Goal: Task Accomplishment & Management: Complete application form

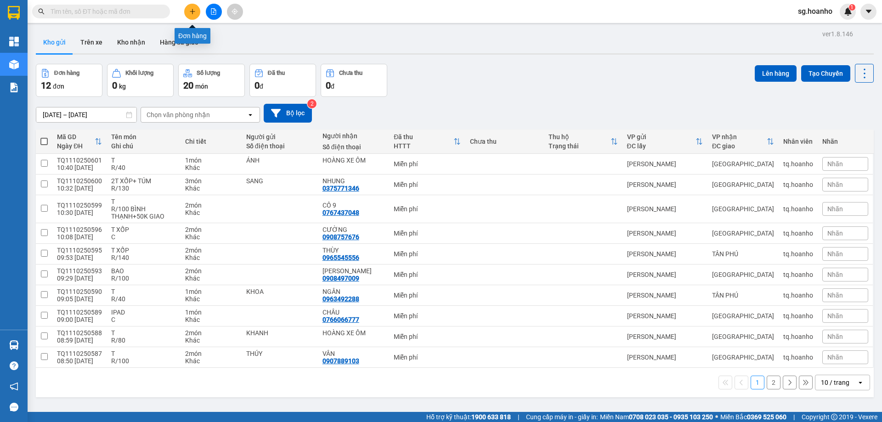
click at [193, 10] on icon "plus" at bounding box center [192, 11] width 6 height 6
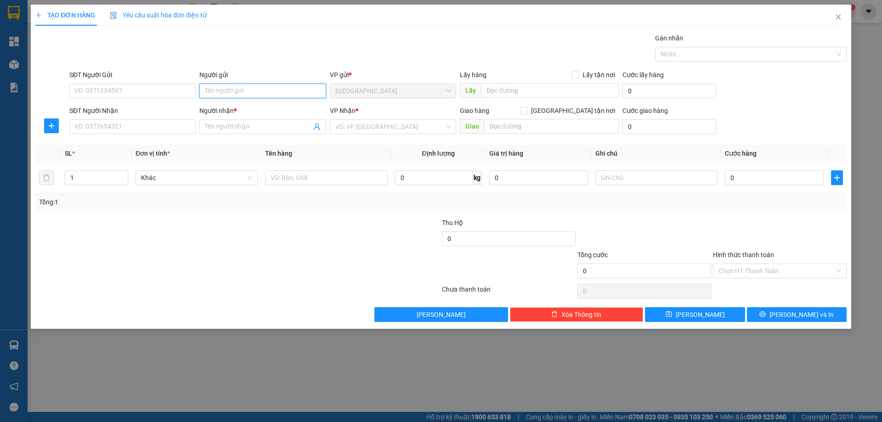
click at [254, 90] on input "Người gửi" at bounding box center [262, 91] width 126 height 15
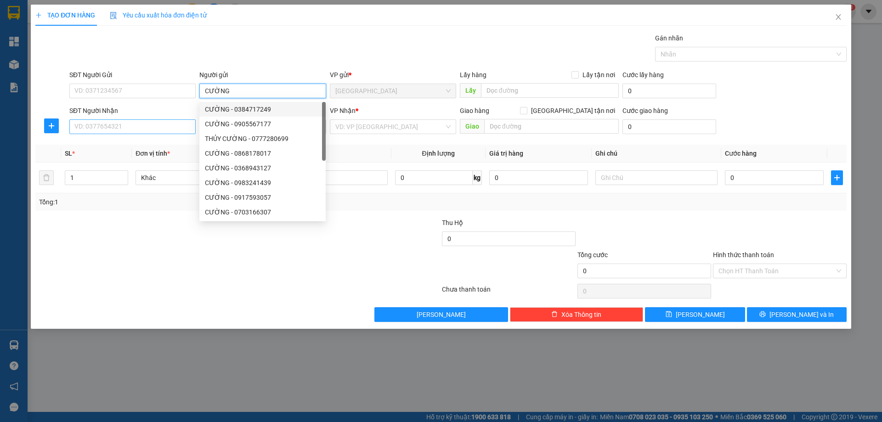
type input "CƯỜNG"
click at [174, 128] on input "SĐT Người Nhận" at bounding box center [132, 126] width 126 height 15
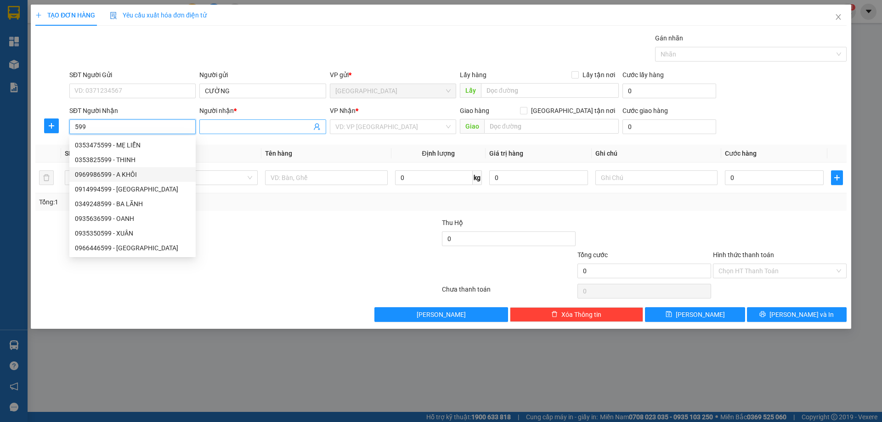
type input "599"
click at [203, 123] on span at bounding box center [262, 126] width 126 height 15
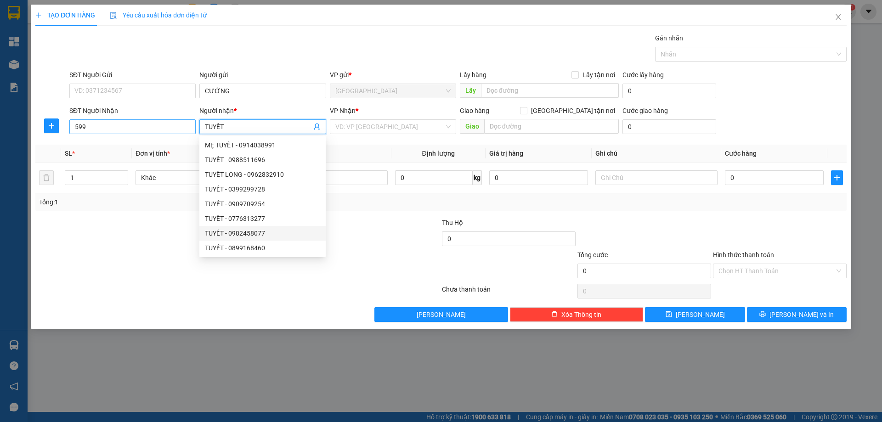
type input "TUYẾT"
click at [74, 128] on input "599" at bounding box center [132, 126] width 126 height 15
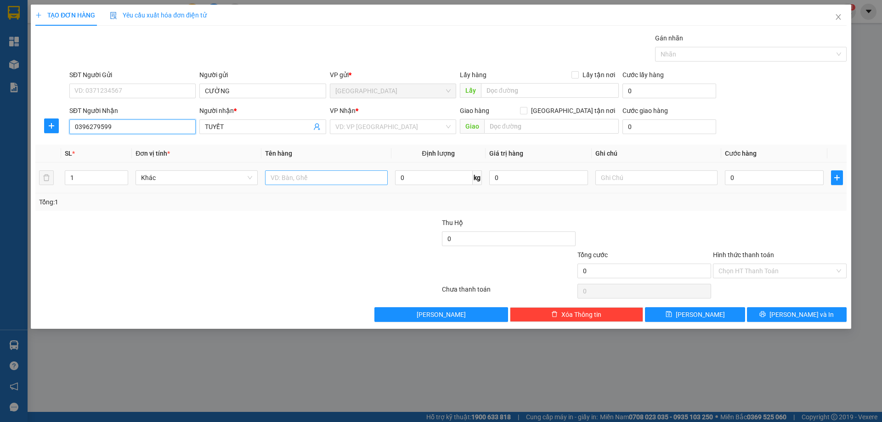
type input "0396279599"
click at [310, 177] on input "text" at bounding box center [326, 177] width 122 height 15
type input "GÓI"
click at [386, 129] on input "search" at bounding box center [389, 127] width 109 height 14
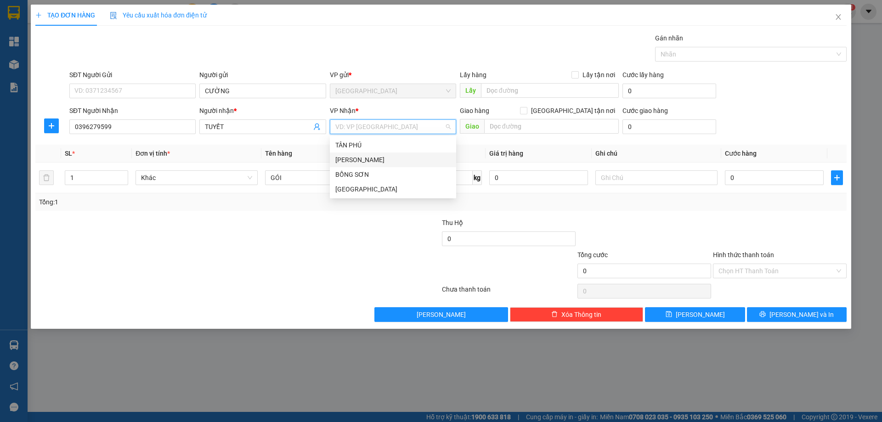
drag, startPoint x: 372, startPoint y: 159, endPoint x: 524, endPoint y: 157, distance: 151.6
click at [374, 158] on div "[PERSON_NAME]" at bounding box center [392, 160] width 115 height 10
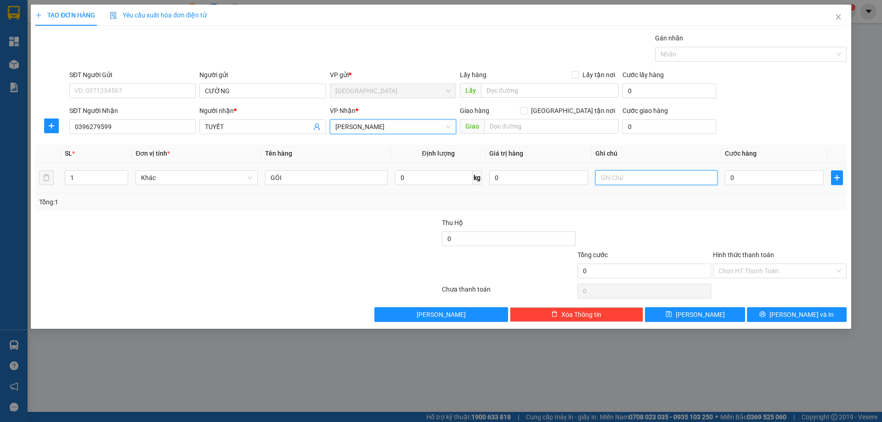
click at [636, 177] on input "text" at bounding box center [656, 177] width 122 height 15
type input "R/30"
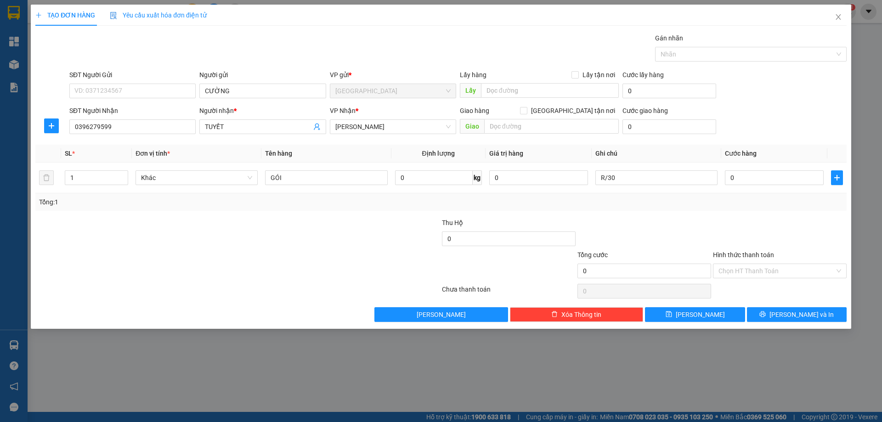
click at [728, 252] on label "Hình thức thanh toán" at bounding box center [743, 254] width 61 height 7
click at [728, 264] on input "Hình thức thanh toán" at bounding box center [776, 271] width 116 height 14
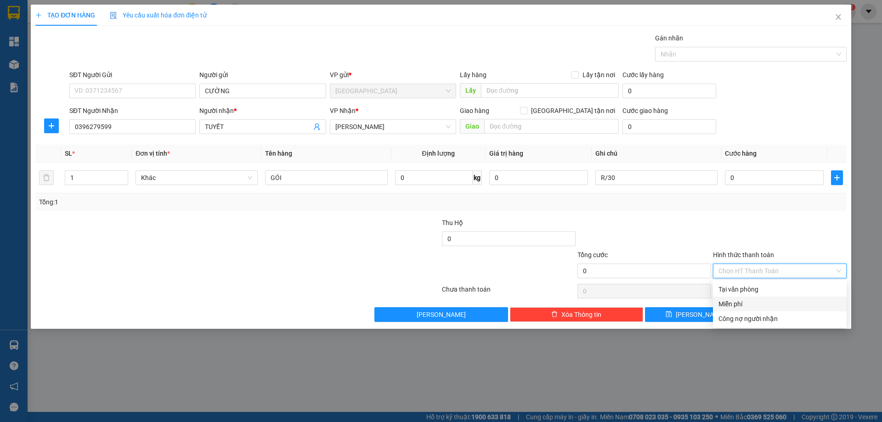
click at [746, 307] on div "Miễn phí" at bounding box center [779, 304] width 123 height 10
drag, startPoint x: 772, startPoint y: 315, endPoint x: 750, endPoint y: 313, distance: 21.7
click at [772, 315] on button "[PERSON_NAME] và In" at bounding box center [797, 314] width 100 height 15
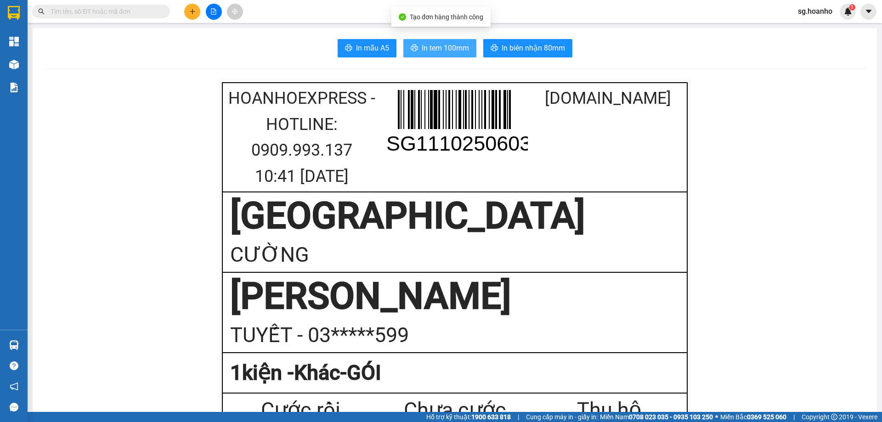
click at [440, 47] on span "In tem 100mm" at bounding box center [445, 47] width 47 height 11
click at [81, 7] on input "text" at bounding box center [105, 11] width 108 height 10
type input "VY"
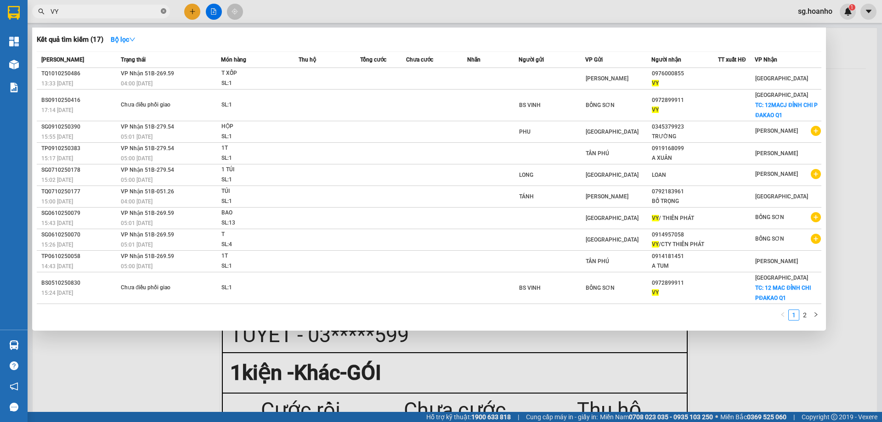
click at [164, 11] on icon "close-circle" at bounding box center [164, 11] width 6 height 6
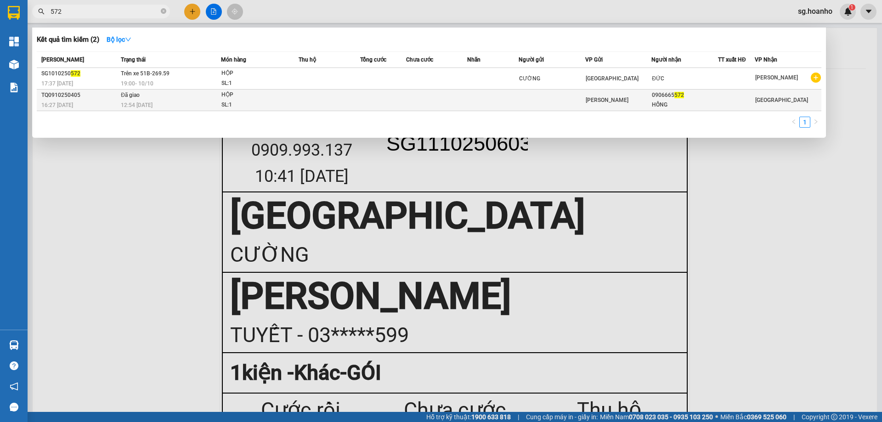
type input "572"
click at [586, 99] on span "[PERSON_NAME]" at bounding box center [607, 100] width 43 height 6
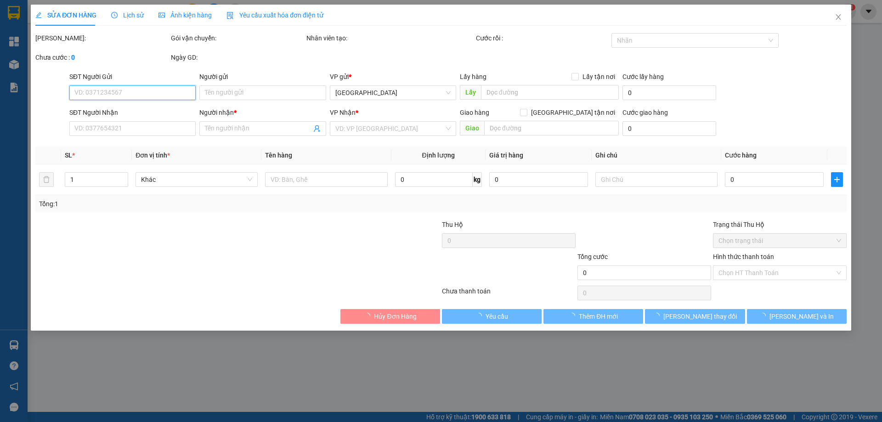
type input "0906665572"
type input "HỒNG"
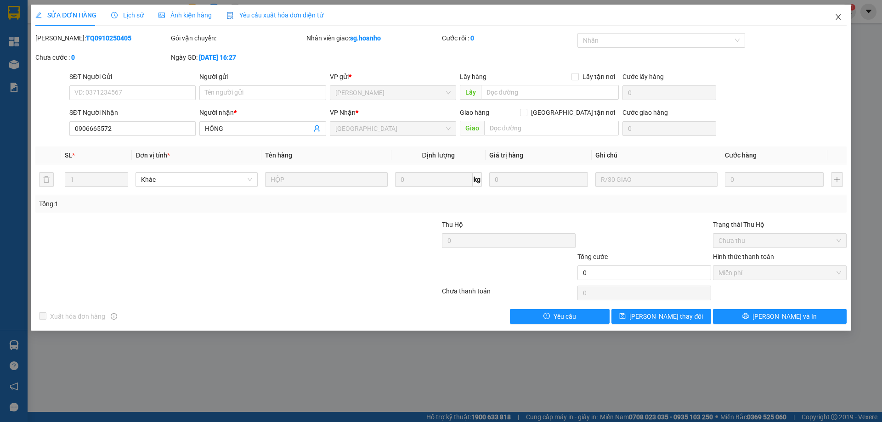
click at [837, 14] on icon "close" at bounding box center [837, 16] width 7 height 7
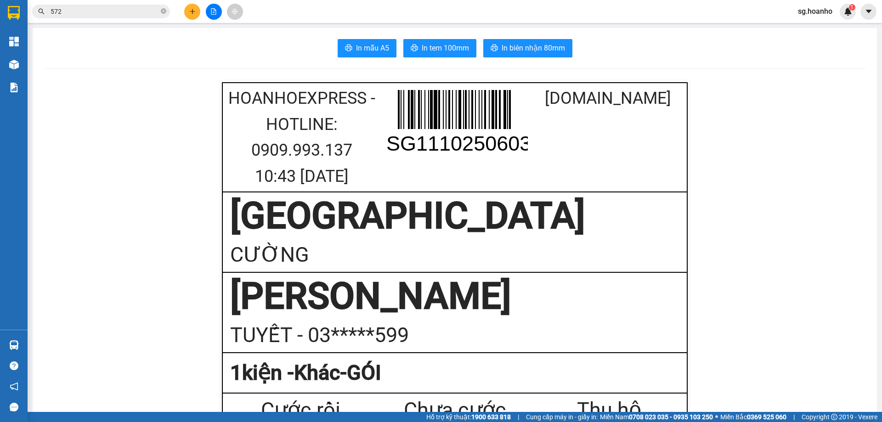
click at [160, 10] on span "572" at bounding box center [101, 12] width 138 height 14
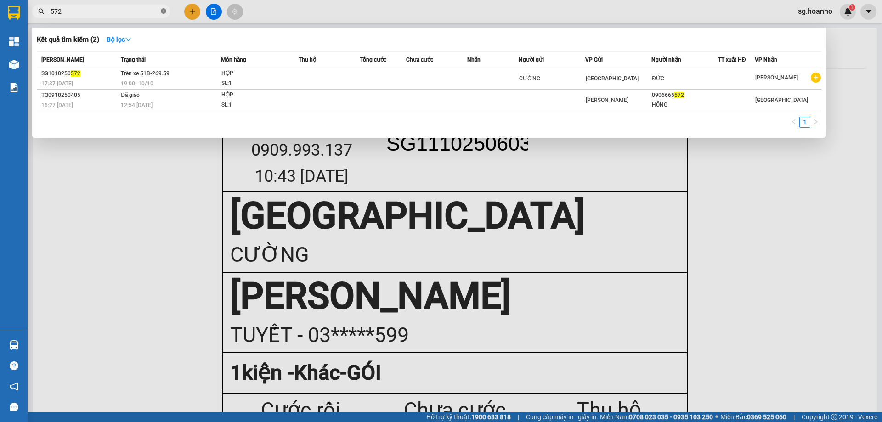
click at [163, 11] on icon "close-circle" at bounding box center [164, 11] width 6 height 6
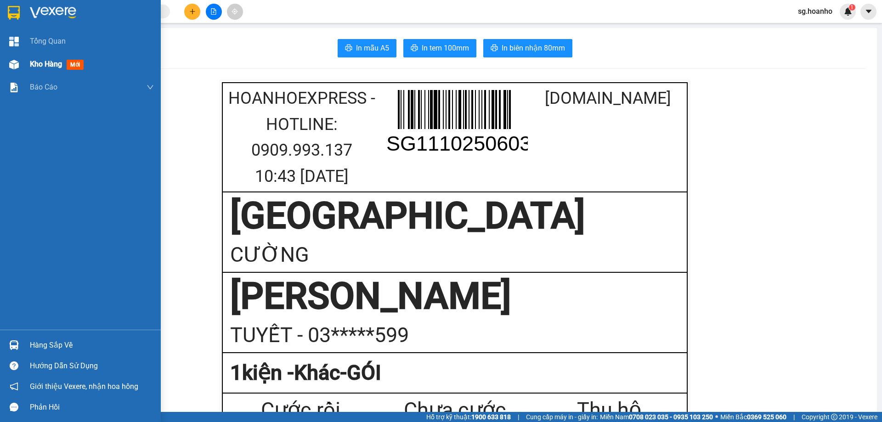
click at [78, 63] on span "mới" at bounding box center [75, 65] width 17 height 10
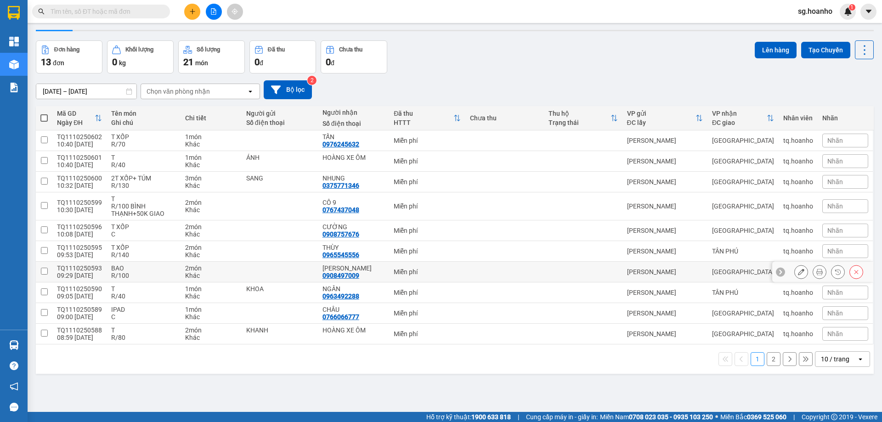
scroll to position [42, 0]
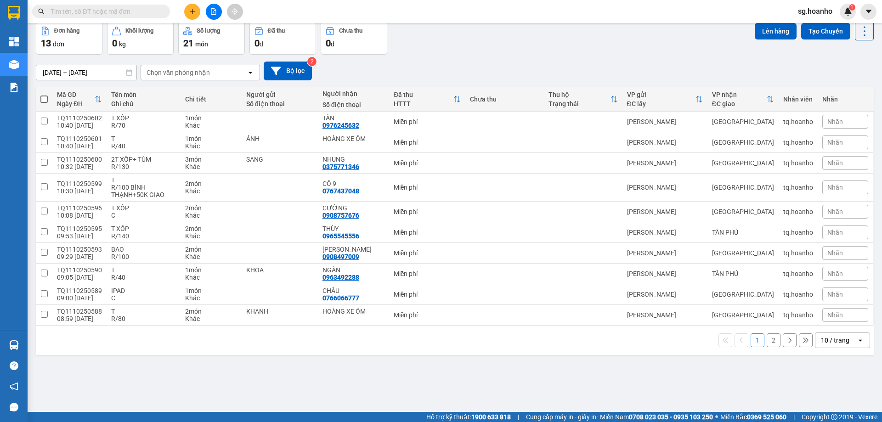
click at [306, 60] on div "[DATE] – [DATE] Press the down arrow key to interact with the calendar and sele…" at bounding box center [455, 71] width 838 height 33
click at [279, 74] on icon at bounding box center [276, 71] width 10 height 10
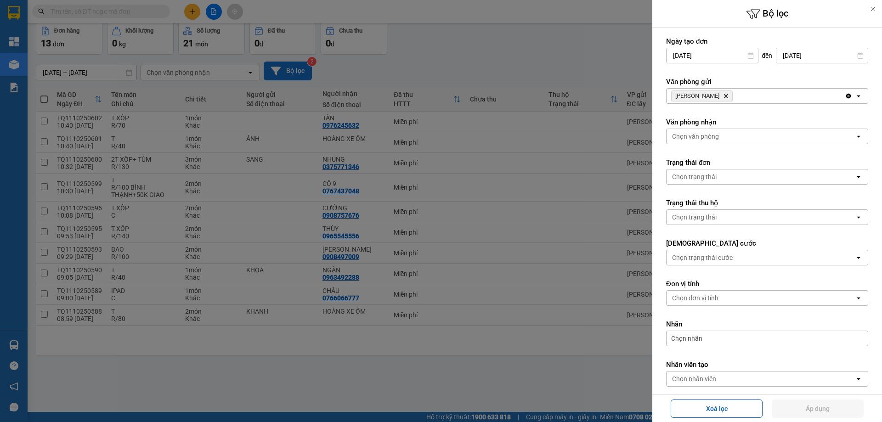
click at [723, 95] on icon "Delete" at bounding box center [726, 96] width 6 height 6
click at [702, 93] on div "Chọn văn phòng" at bounding box center [695, 95] width 47 height 9
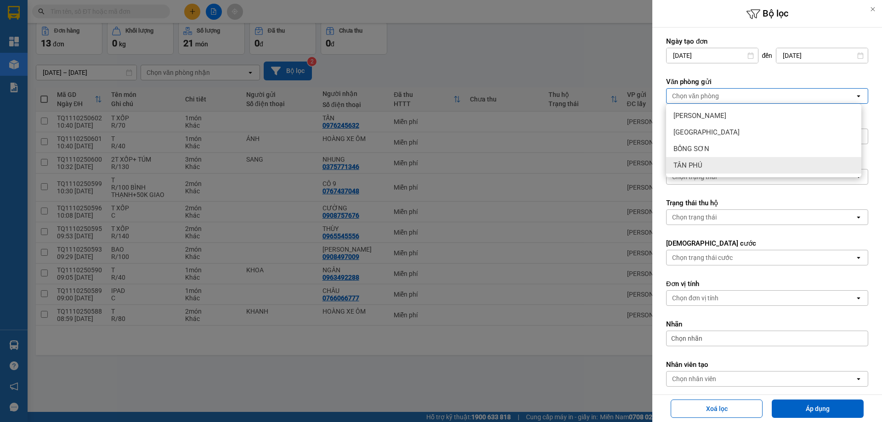
click at [693, 167] on span "TÂN PHÚ" at bounding box center [687, 165] width 29 height 9
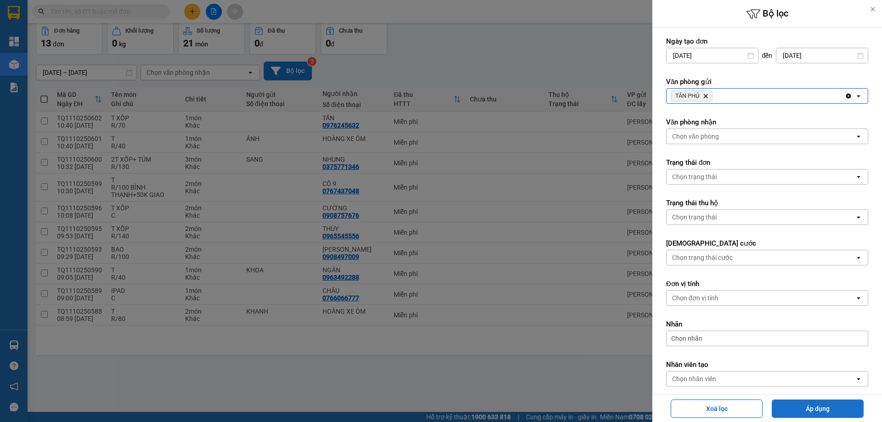
click at [792, 414] on button "Áp dụng" at bounding box center [818, 409] width 92 height 18
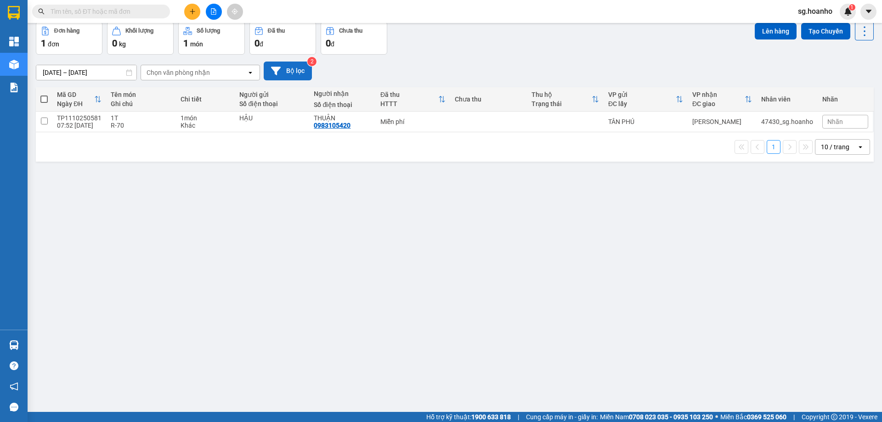
click at [294, 73] on button "Bộ lọc" at bounding box center [288, 71] width 48 height 19
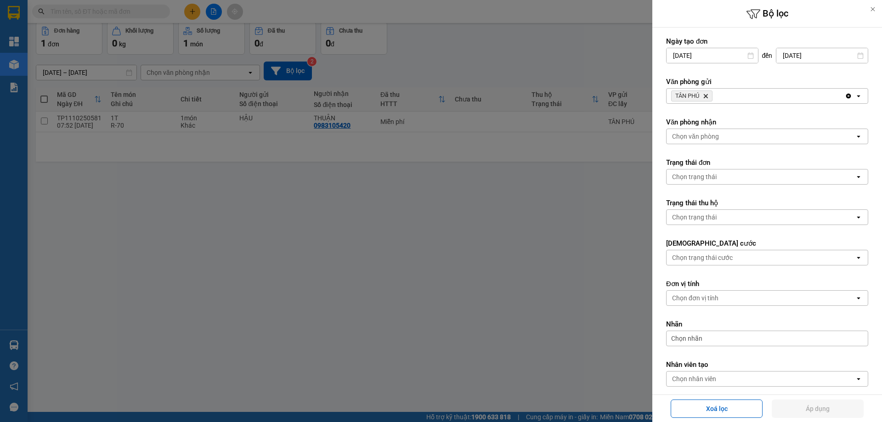
click at [708, 97] on icon "TÂN PHÚ, close by backspace" at bounding box center [706, 96] width 4 height 4
click at [687, 92] on div "Chọn văn phòng" at bounding box center [695, 95] width 47 height 9
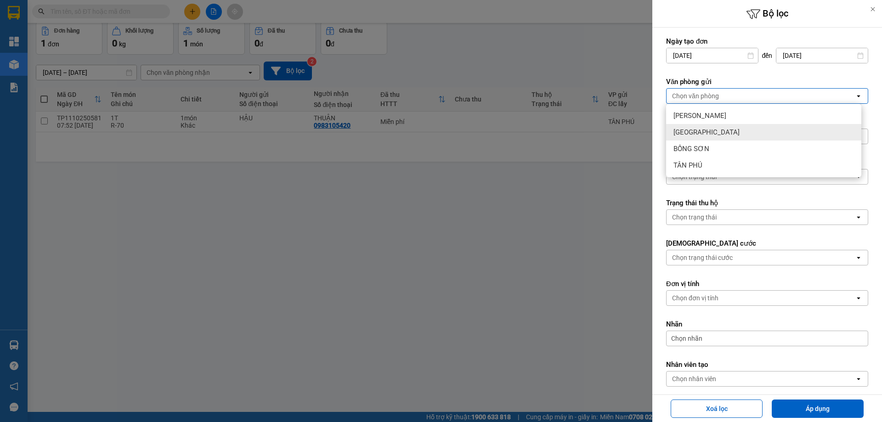
click at [688, 131] on span "[GEOGRAPHIC_DATA]" at bounding box center [706, 132] width 66 height 9
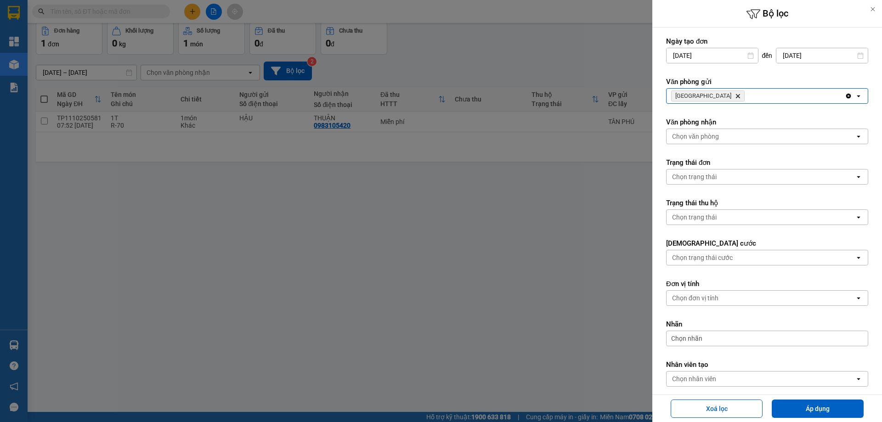
click at [735, 96] on icon "Delete" at bounding box center [738, 96] width 6 height 6
click at [700, 99] on div "Chọn văn phòng" at bounding box center [695, 95] width 47 height 9
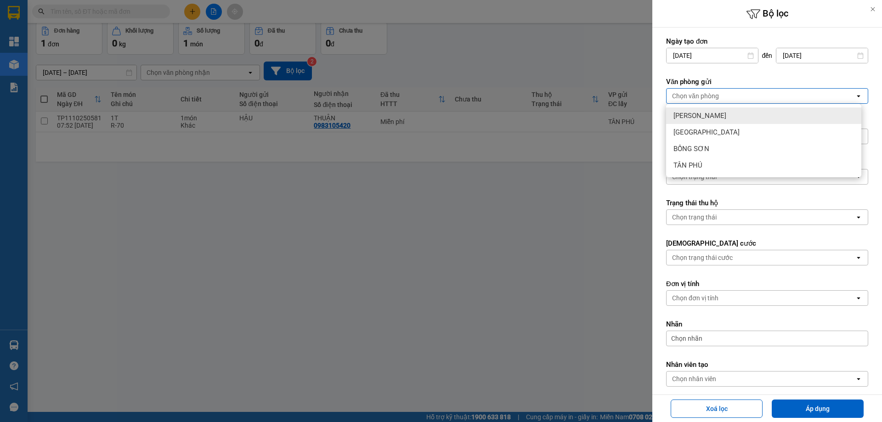
click at [698, 113] on span "[PERSON_NAME]" at bounding box center [699, 115] width 53 height 9
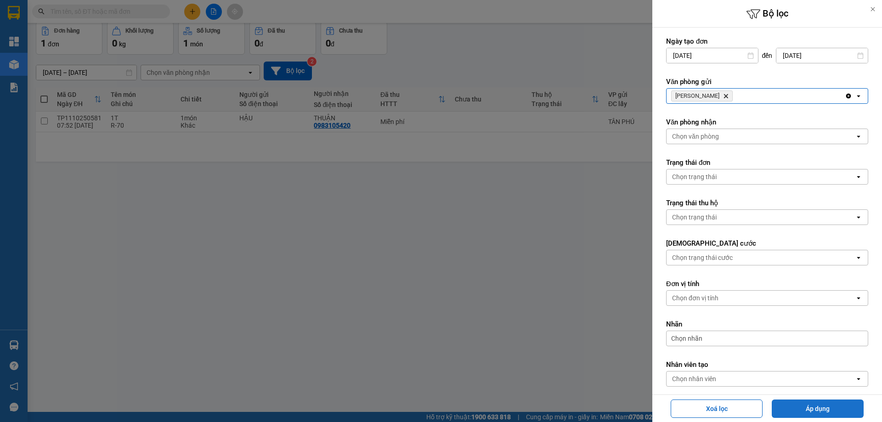
click at [803, 409] on button "Áp dụng" at bounding box center [818, 409] width 92 height 18
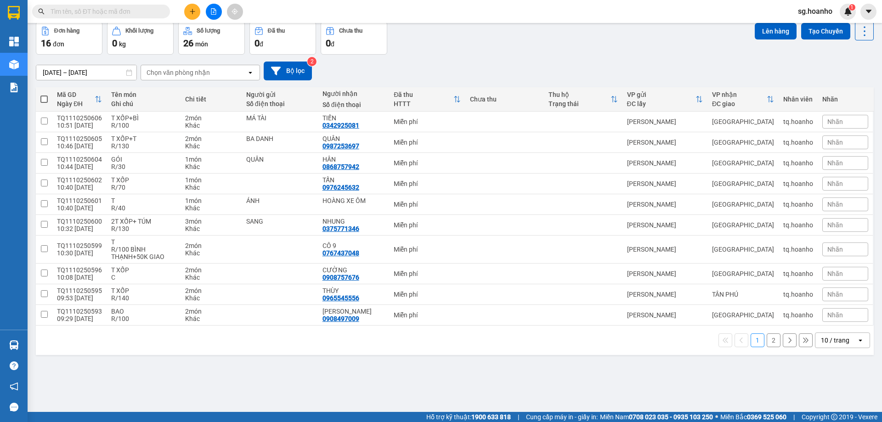
click at [194, 11] on icon "plus" at bounding box center [192, 11] width 6 height 6
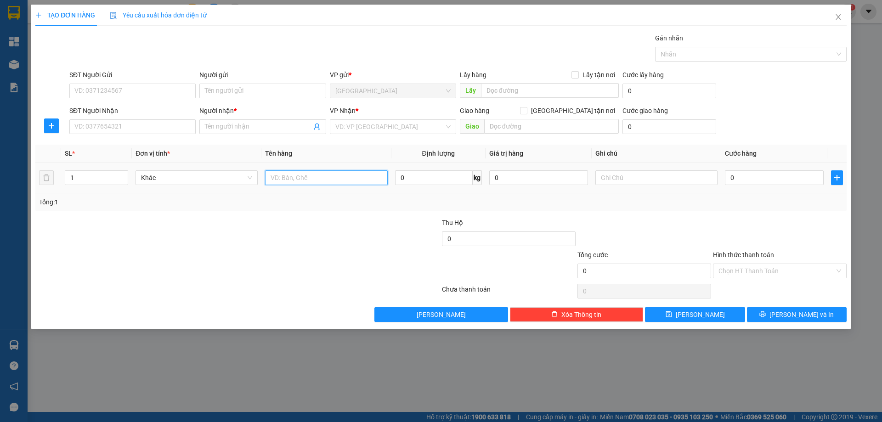
click at [321, 180] on input "text" at bounding box center [326, 177] width 122 height 15
type input "HỘP"
click at [344, 127] on input "search" at bounding box center [389, 127] width 109 height 14
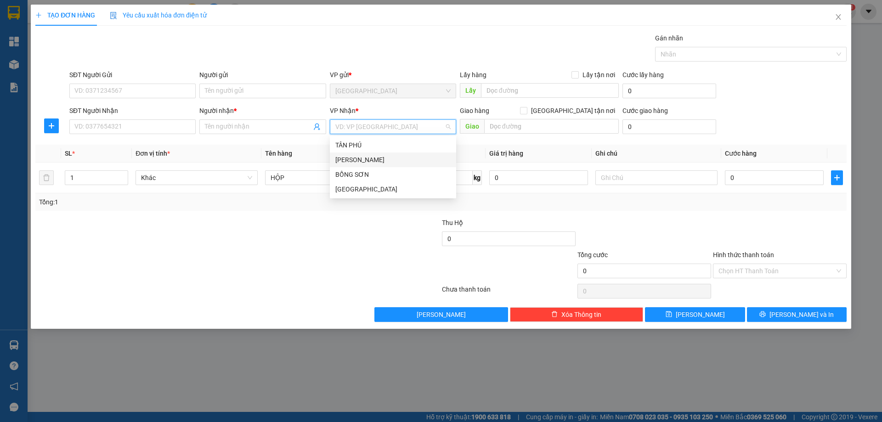
click at [372, 158] on div "[PERSON_NAME]" at bounding box center [392, 160] width 115 height 10
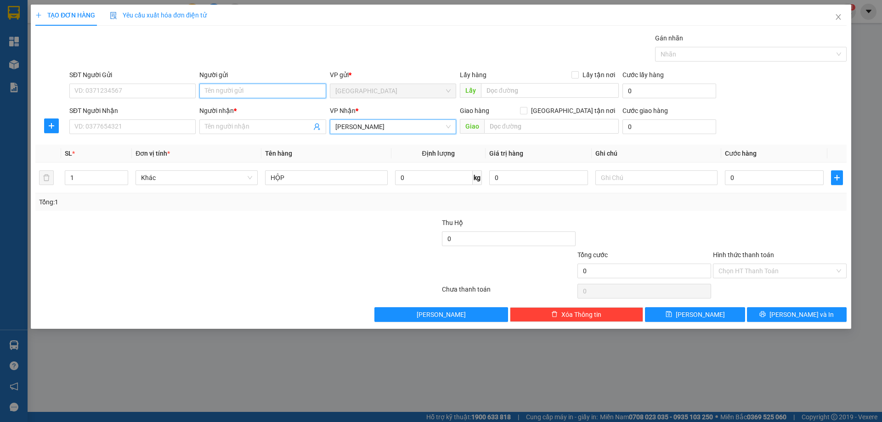
click at [222, 93] on input "Người gửi" at bounding box center [262, 91] width 126 height 15
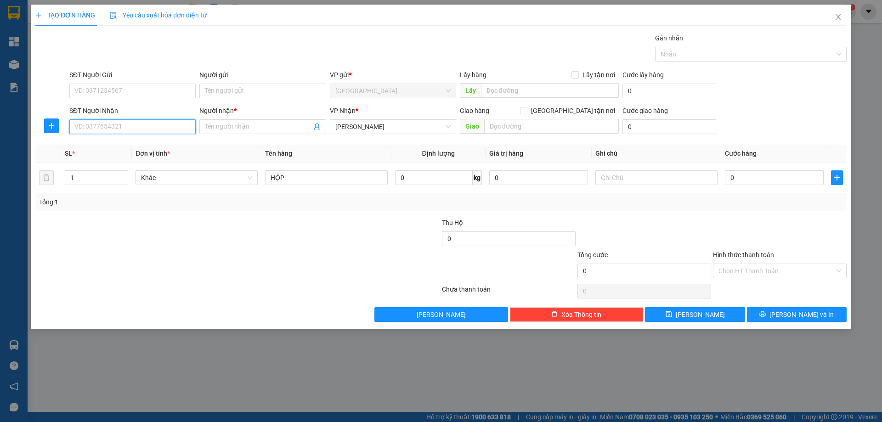
click at [185, 127] on input "SĐT Người Nhận" at bounding box center [132, 126] width 126 height 15
click at [135, 142] on div "0938960005 - NHƯ BÌNH" at bounding box center [132, 145] width 115 height 10
type input "0938960005"
type input "NHƯ BÌNH"
type input "0938960005"
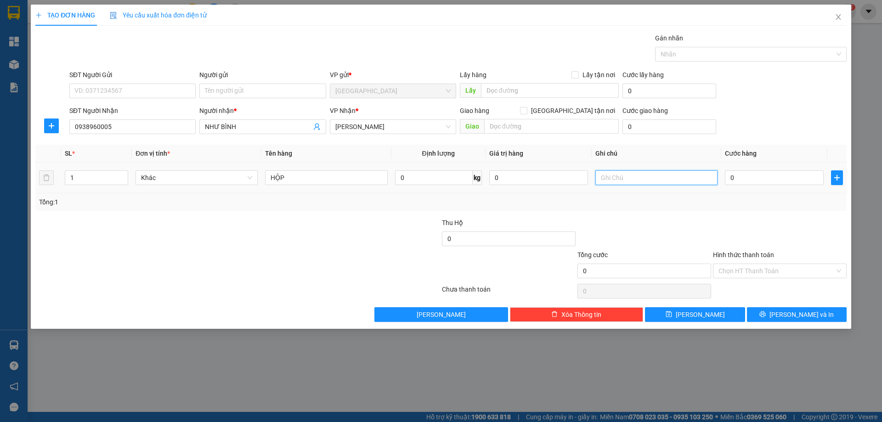
click at [604, 171] on input "text" at bounding box center [656, 177] width 122 height 15
type input "C"
click at [515, 133] on input "text" at bounding box center [551, 126] width 135 height 15
type input "QUY NHƠN GIAO TẬN NƠI"
click at [655, 184] on input "C" at bounding box center [656, 177] width 122 height 15
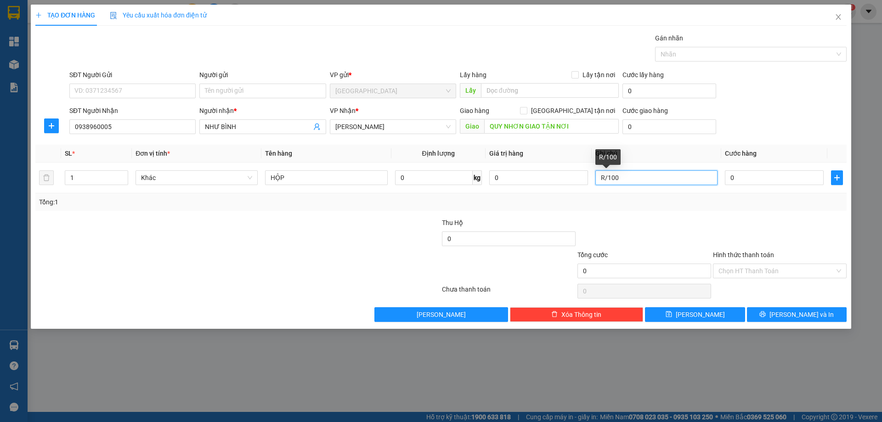
type input "R/100"
drag, startPoint x: 752, startPoint y: 256, endPoint x: 751, endPoint y: 276, distance: 19.8
click at [751, 256] on label "Hình thức thanh toán" at bounding box center [743, 254] width 61 height 7
click at [751, 264] on input "Hình thức thanh toán" at bounding box center [776, 271] width 116 height 14
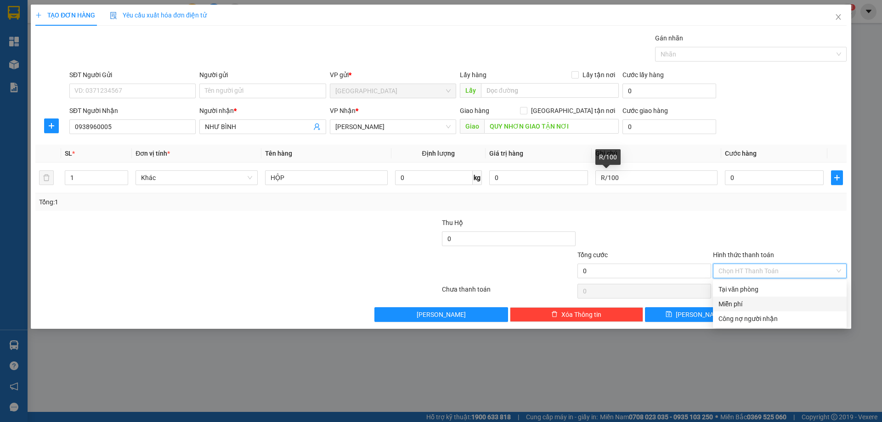
click at [750, 306] on div "Miễn phí" at bounding box center [779, 304] width 123 height 10
click at [774, 311] on button "[PERSON_NAME] và In" at bounding box center [797, 314] width 100 height 15
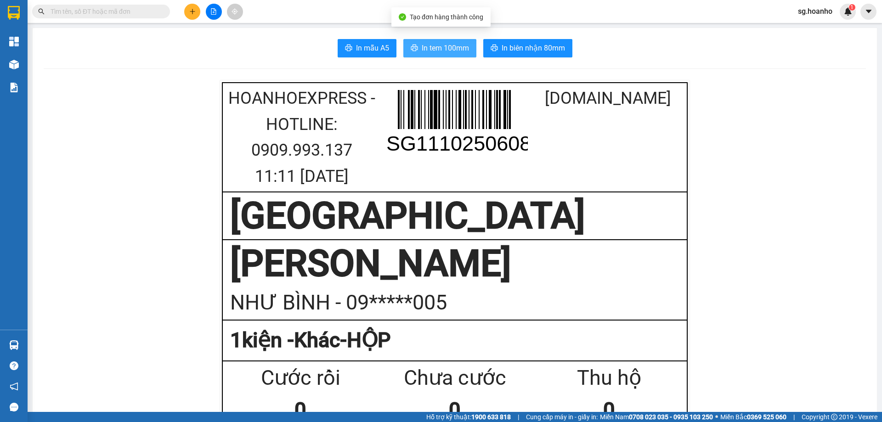
drag, startPoint x: 456, startPoint y: 42, endPoint x: 497, endPoint y: 173, distance: 137.1
click at [456, 43] on span "In tem 100mm" at bounding box center [445, 47] width 47 height 11
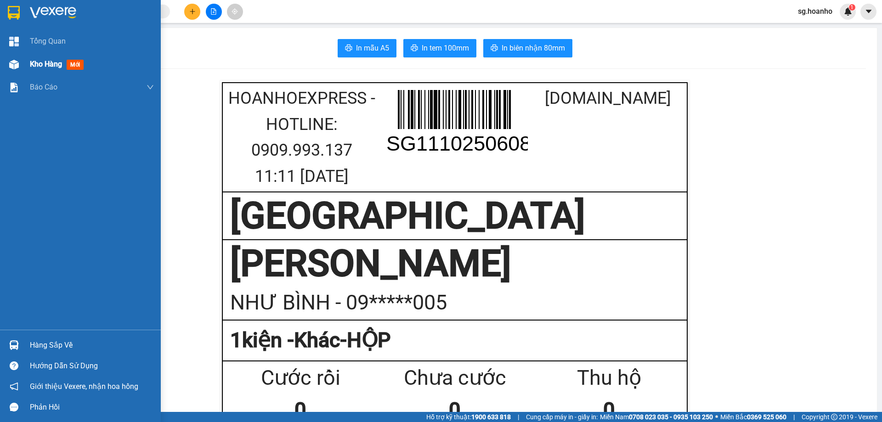
click at [72, 67] on span "mới" at bounding box center [75, 65] width 17 height 10
